Goal: Task Accomplishment & Management: Use online tool/utility

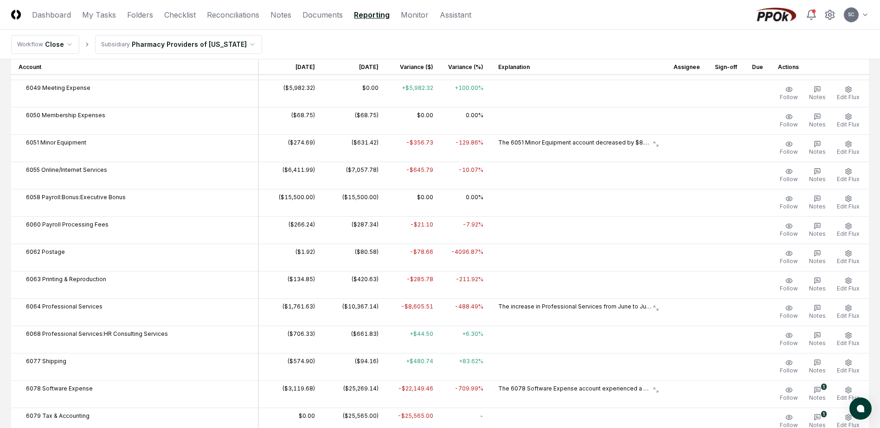
scroll to position [1159, 0]
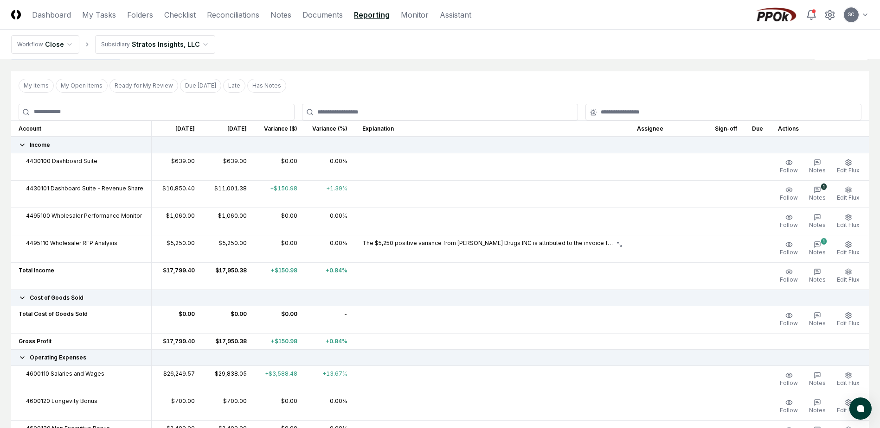
scroll to position [93, 0]
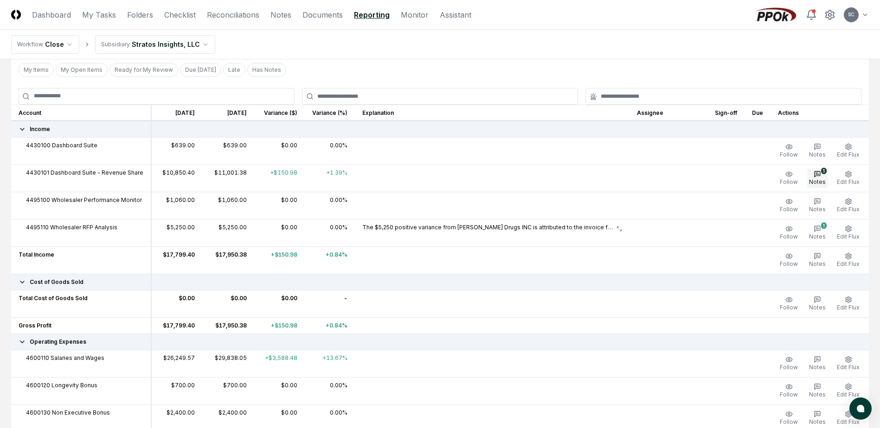
click at [821, 180] on span "Notes" at bounding box center [817, 182] width 17 height 7
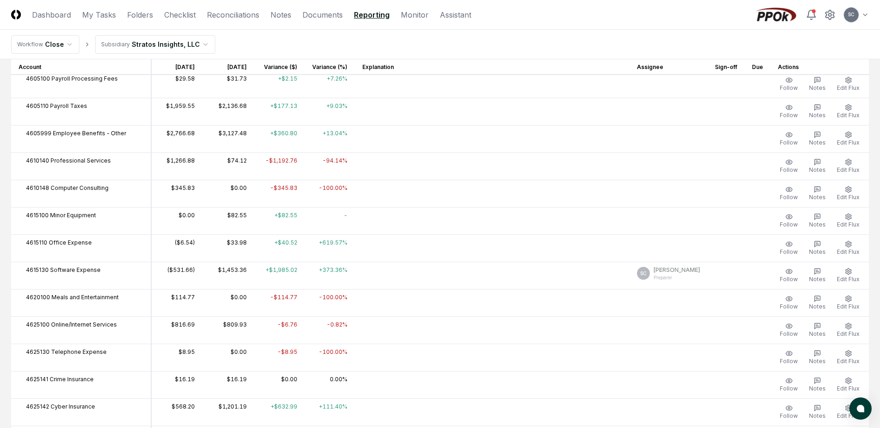
scroll to position [464, 0]
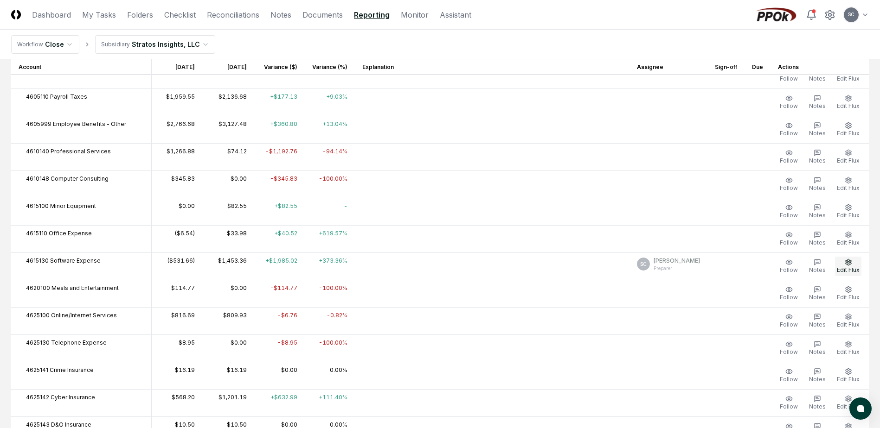
click at [847, 266] on button "Edit Flux" at bounding box center [848, 266] width 26 height 19
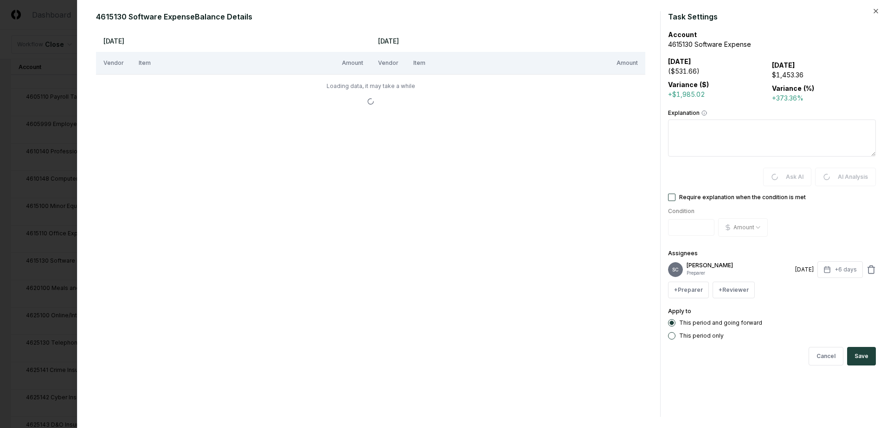
click at [882, 10] on div "4615130 Software Expense Balance Details Jun 2025 Jul 2025 Vendor Item Amount V…" at bounding box center [482, 214] width 810 height 428
click at [878, 11] on icon "button" at bounding box center [875, 10] width 7 height 7
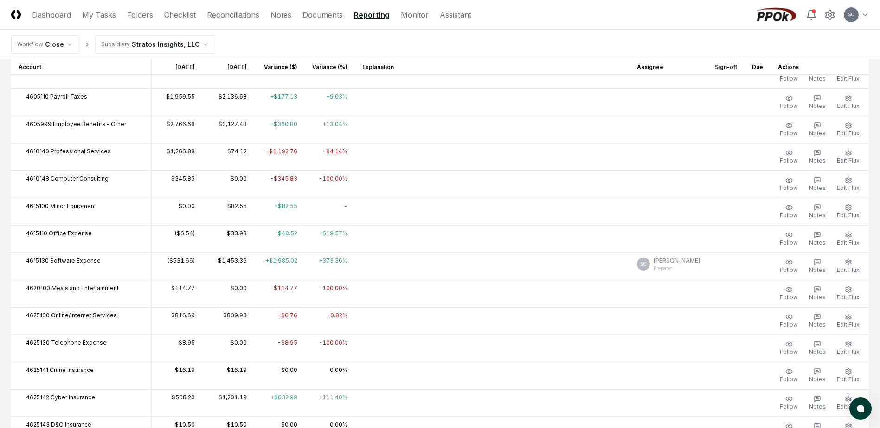
click at [143, 48] on html "CloseCore Dashboard My Tasks Folders Checklist Reconciliations Notes Documents …" at bounding box center [440, 244] width 880 height 1416
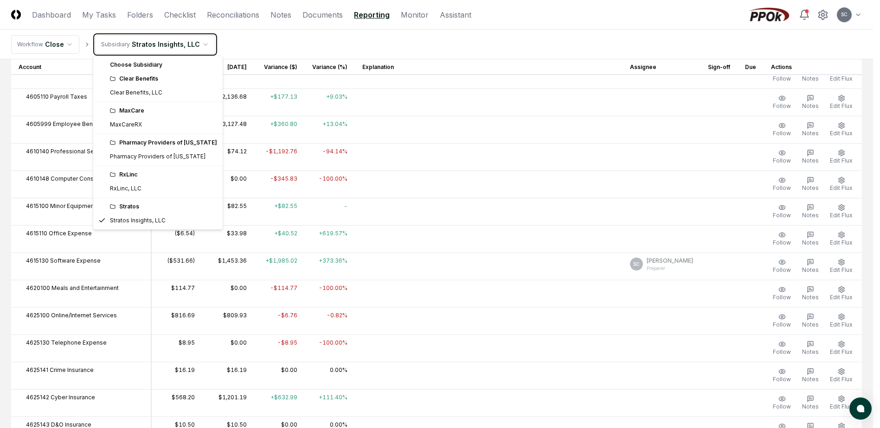
click at [568, 38] on html "CloseCore Dashboard My Tasks Folders Checklist Reconciliations Notes Documents …" at bounding box center [440, 244] width 880 height 1416
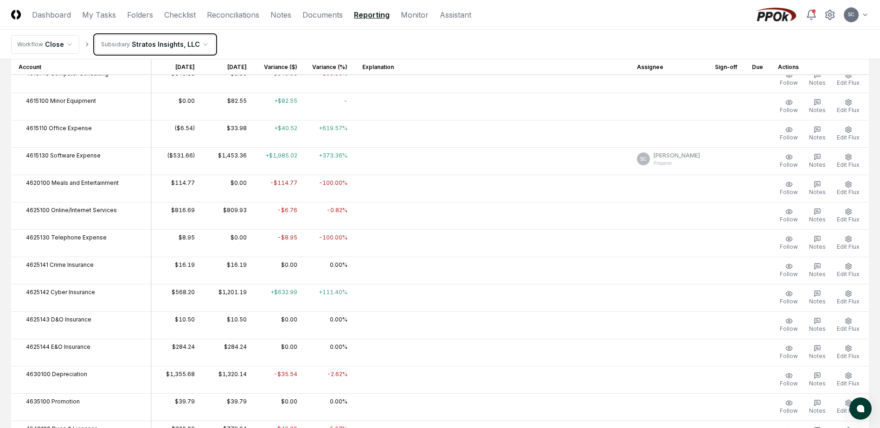
scroll to position [525, 0]
